Goal: Task Accomplishment & Management: Manage account settings

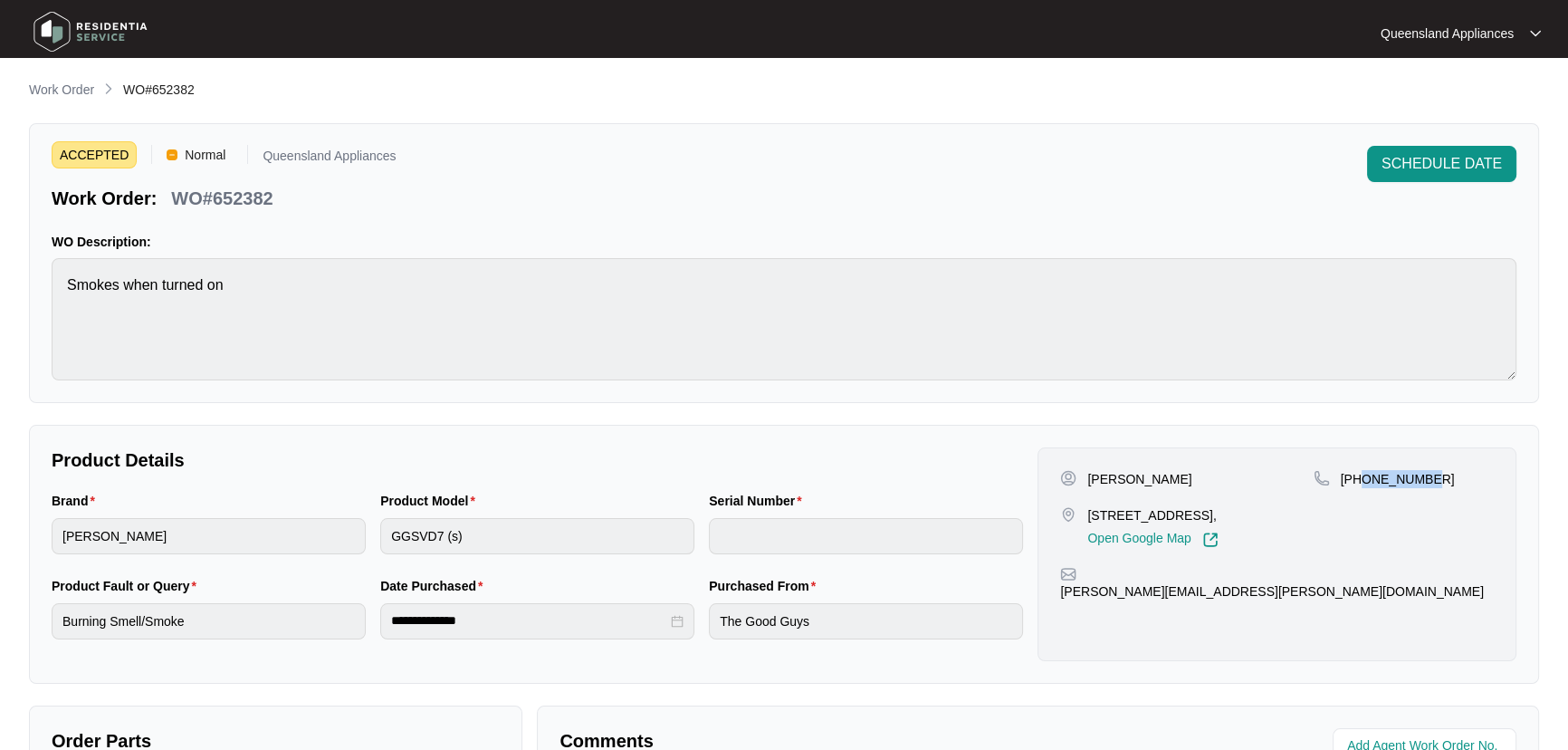
click at [68, 91] on p "Work Order" at bounding box center [62, 89] width 65 height 18
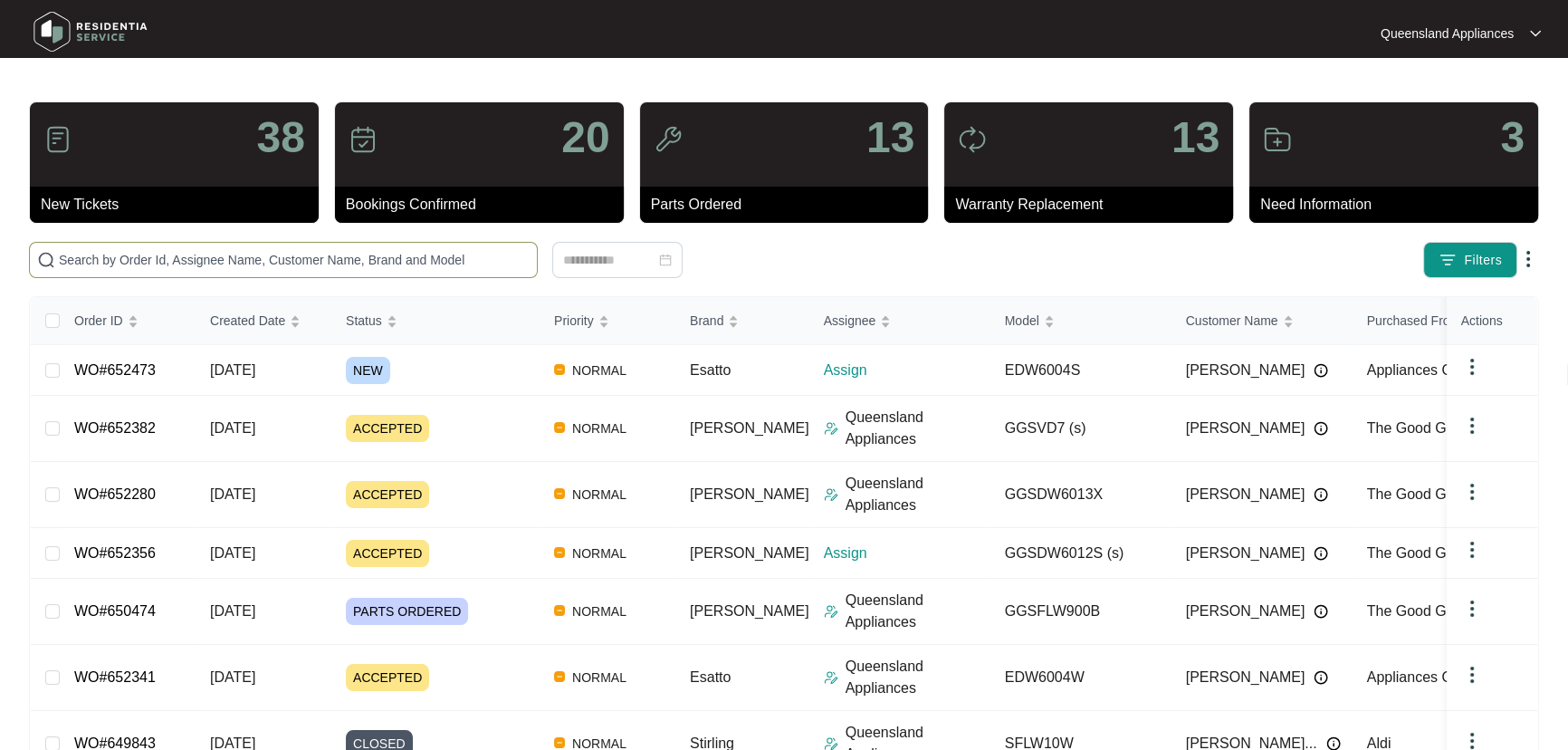
drag, startPoint x: 216, startPoint y: 263, endPoint x: 218, endPoint y: 272, distance: 9.2
click at [218, 263] on input "text" at bounding box center [294, 260] width 470 height 20
paste input "652473"
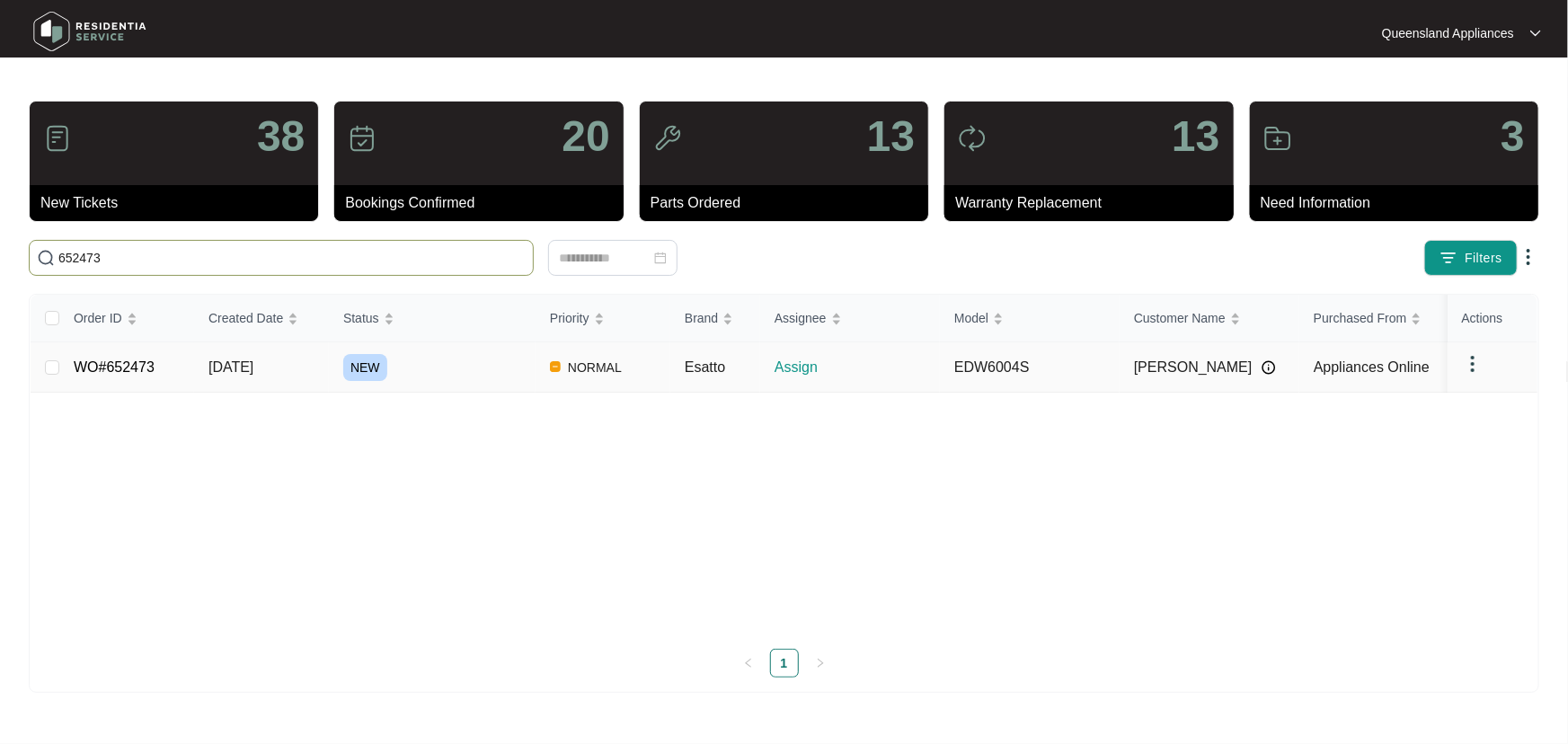
type input "652473"
click at [490, 370] on div "NEW" at bounding box center [440, 367] width 192 height 27
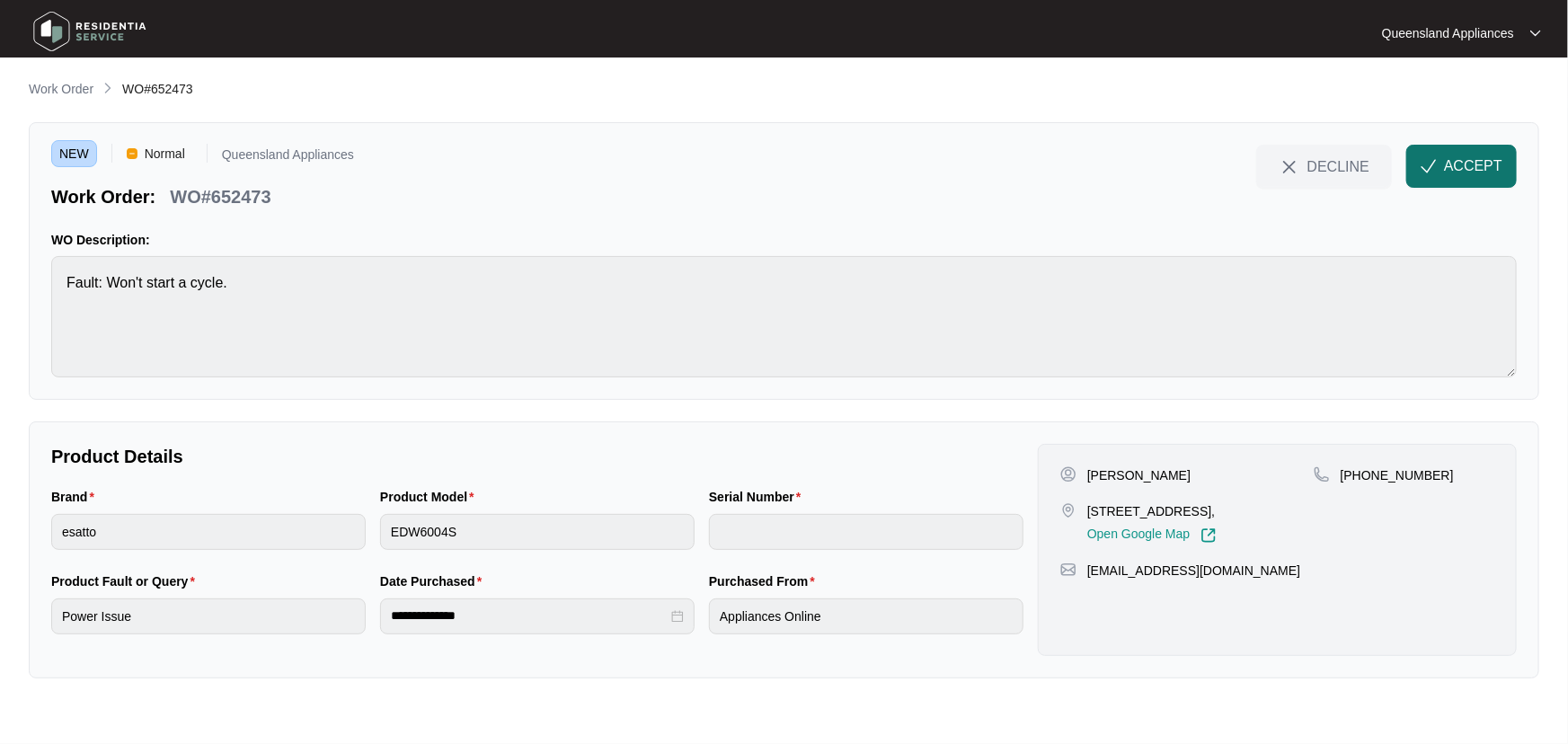
click at [1449, 165] on span "ACCEPT" at bounding box center [1473, 166] width 58 height 22
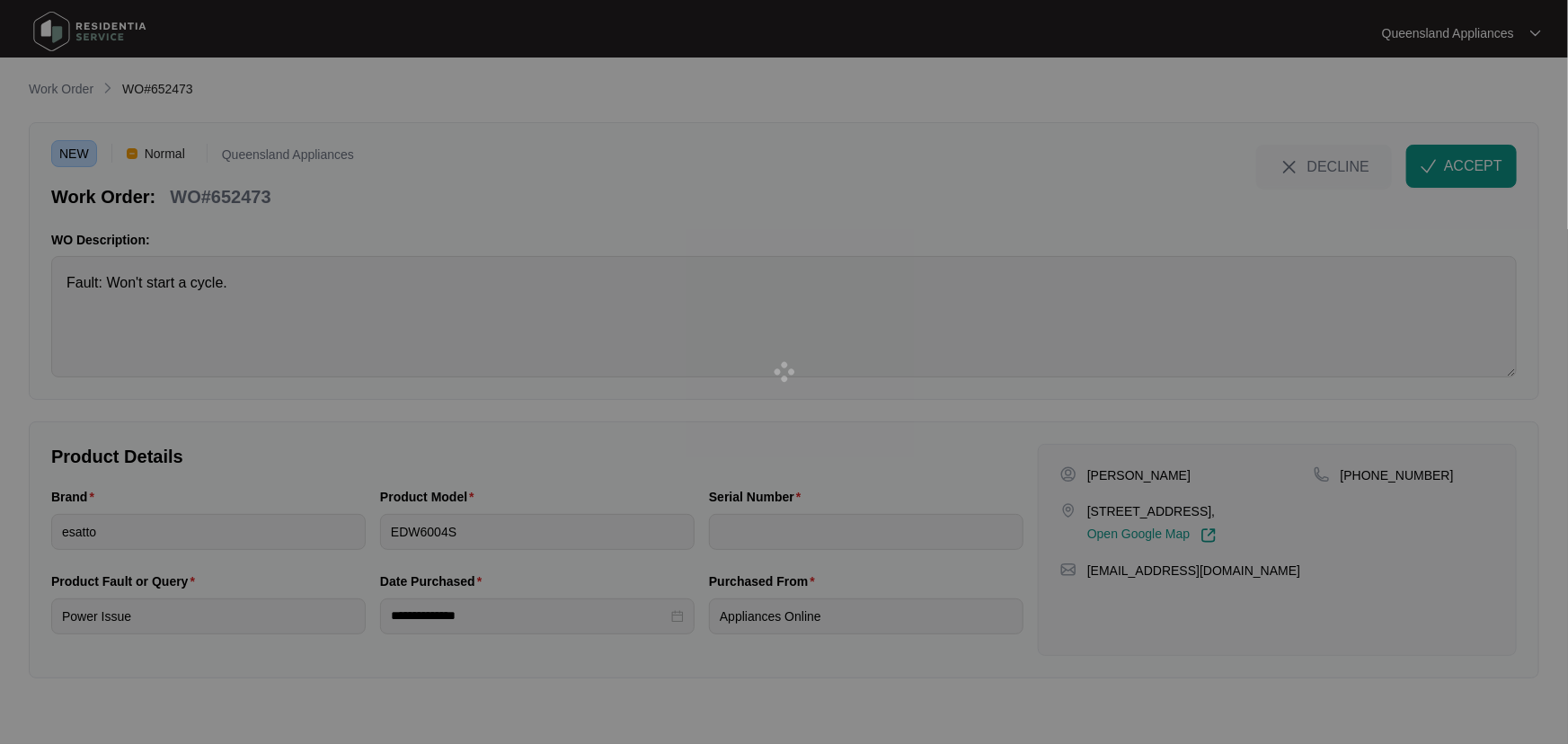
click at [236, 198] on div at bounding box center [784, 372] width 1568 height 744
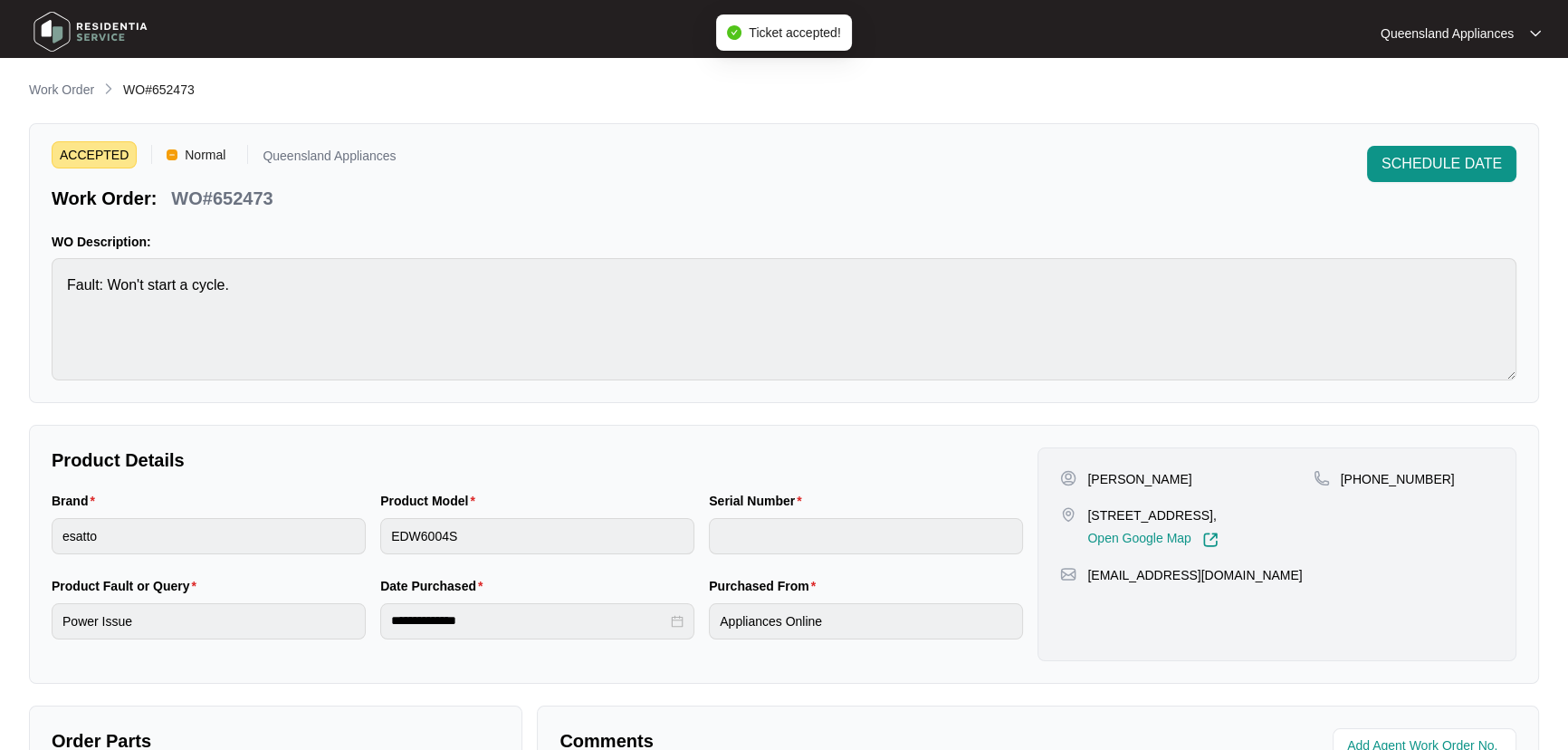
click at [230, 199] on p "WO#652473" at bounding box center [221, 198] width 101 height 26
copy p "652473"
drag, startPoint x: 1432, startPoint y: 478, endPoint x: 1358, endPoint y: 476, distance: 74.0
click at [1358, 476] on div "[PHONE_NUMBER]" at bounding box center [1403, 479] width 180 height 18
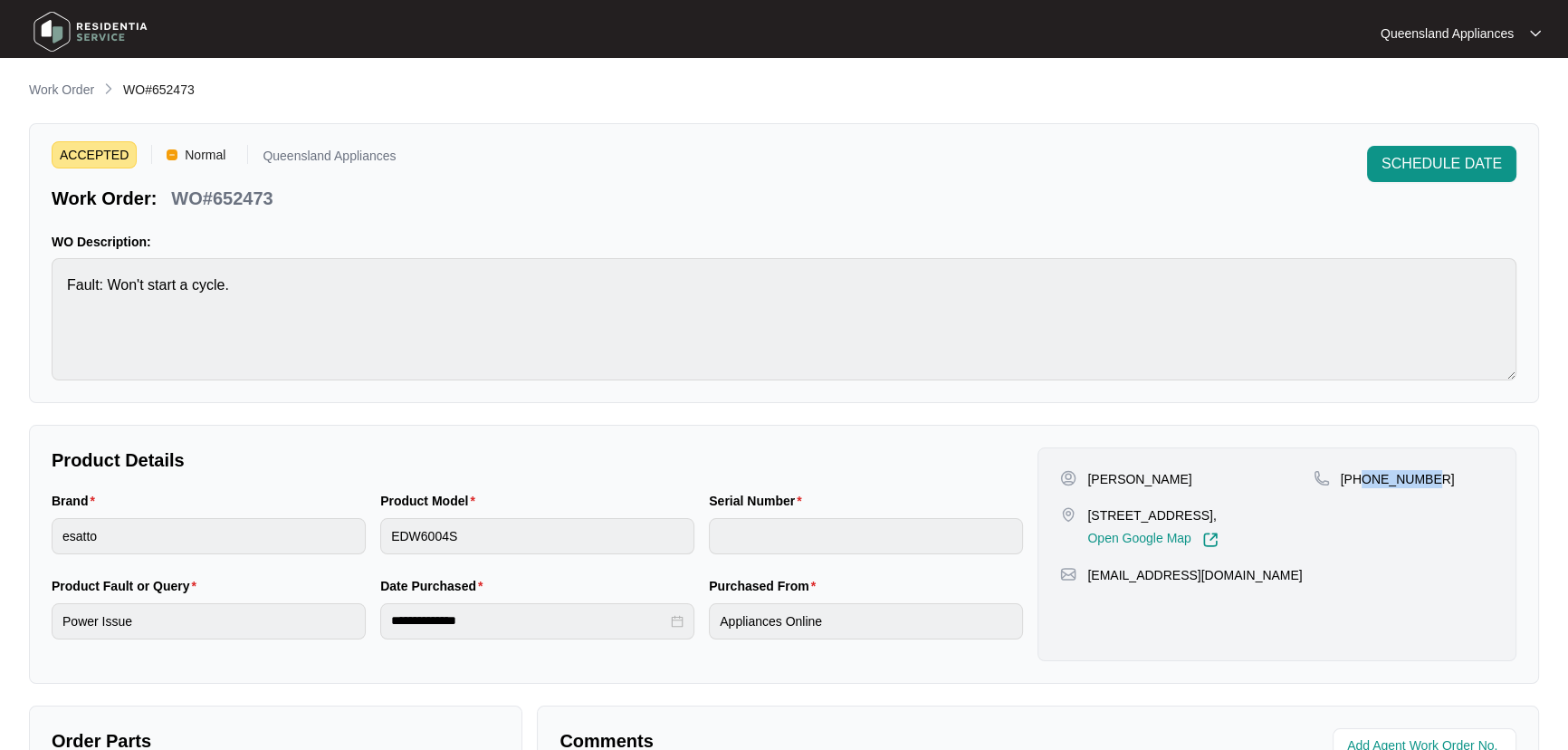
copy p "498815144"
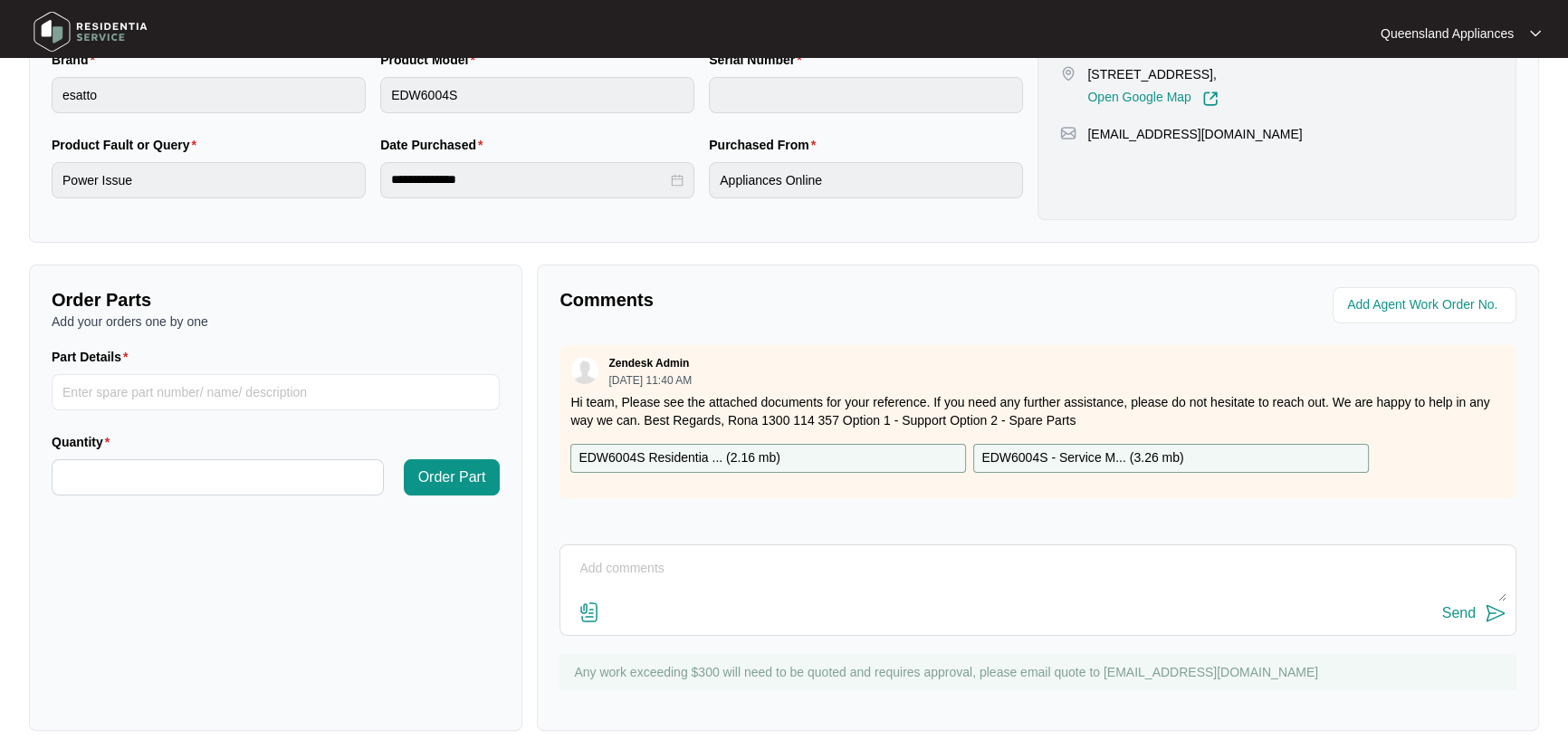
scroll to position [449, 0]
